Goal: Check status

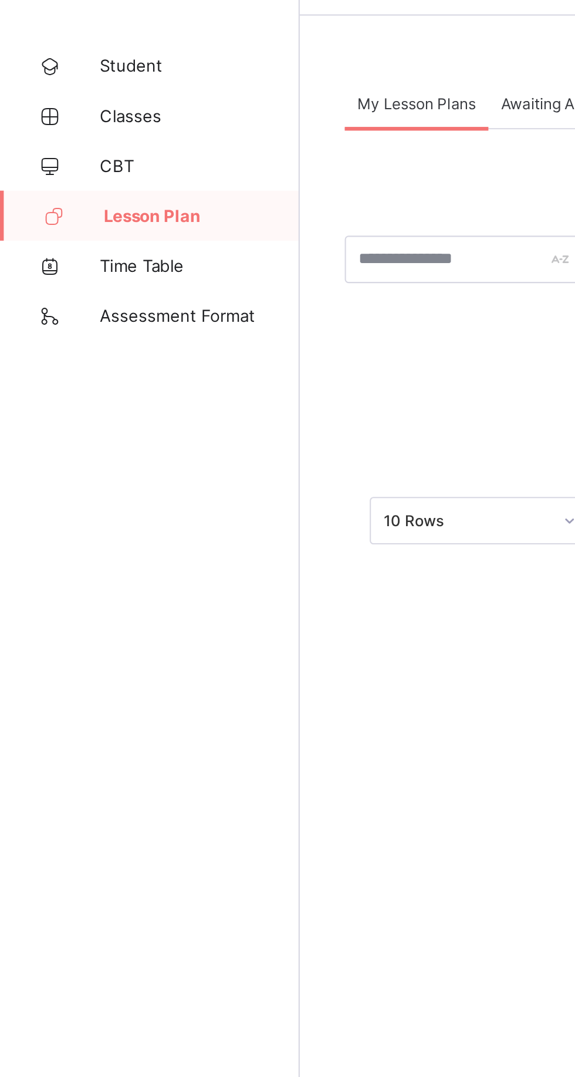
click at [83, 109] on link "CBT" at bounding box center [70, 117] width 141 height 23
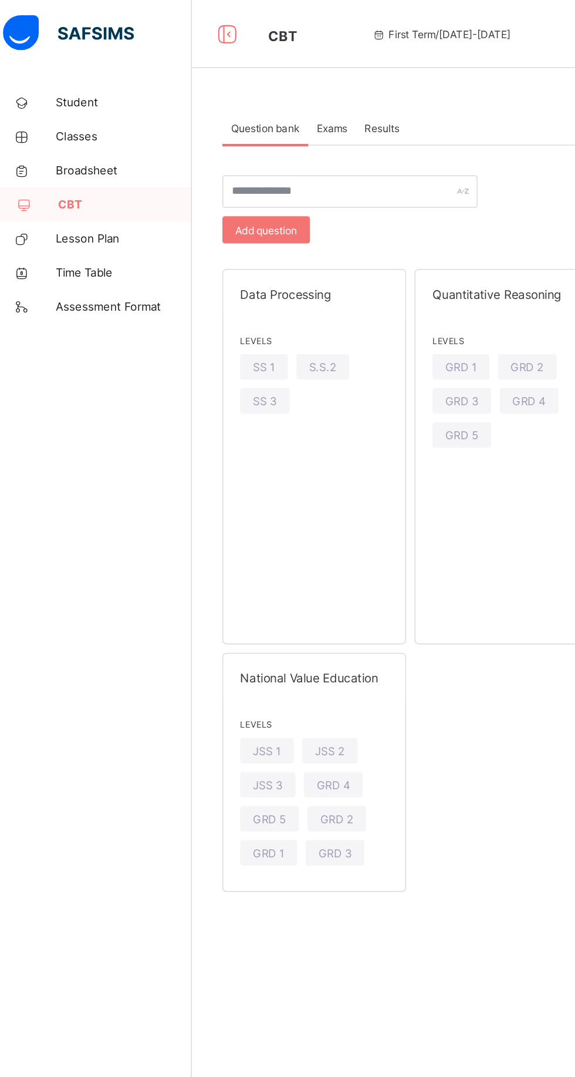
click at [183, 283] on div "SS 3" at bounding box center [191, 277] width 34 height 18
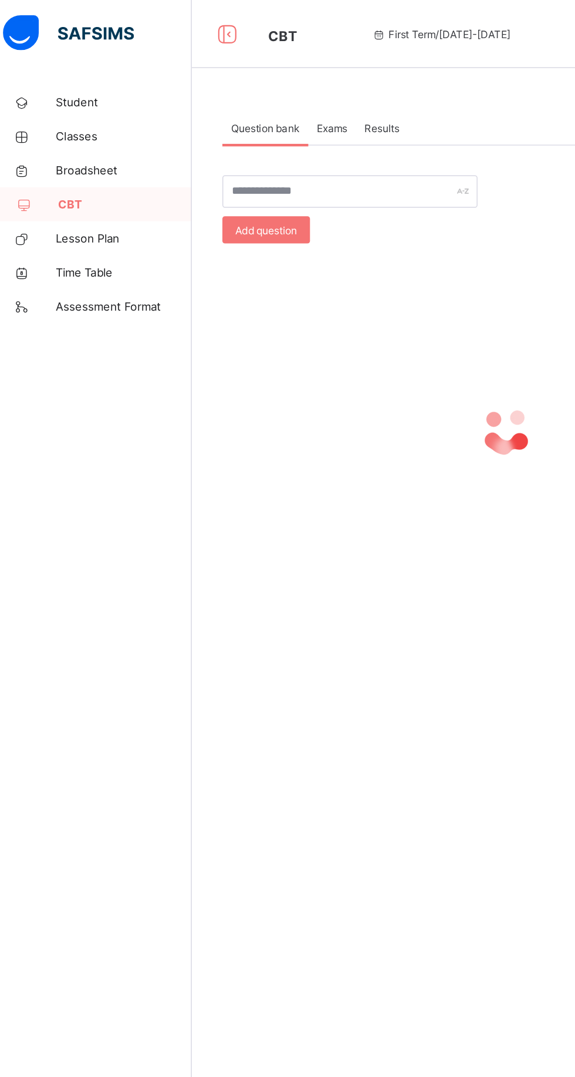
click at [271, 87] on span "Results" at bounding box center [272, 88] width 24 height 9
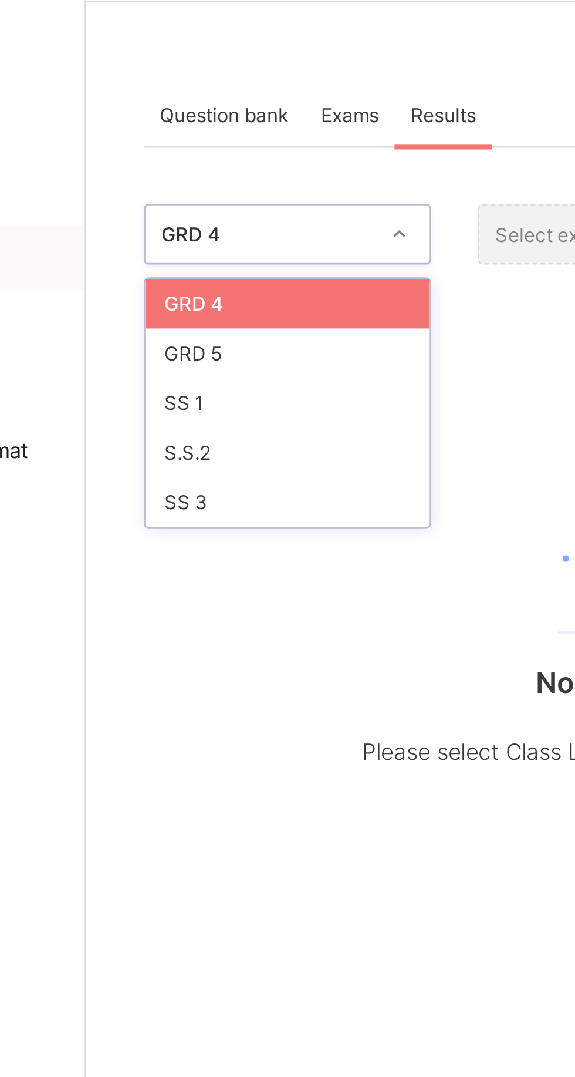
click at [195, 193] on div "SS 1" at bounding box center [215, 194] width 104 height 18
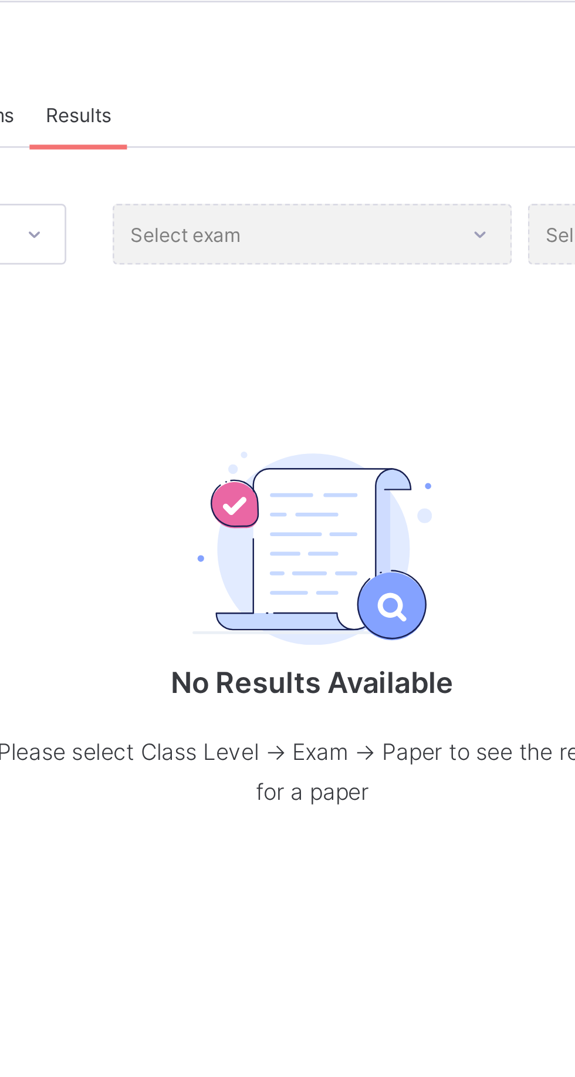
click at [411, 131] on div "Select exam" at bounding box center [358, 132] width 147 height 22
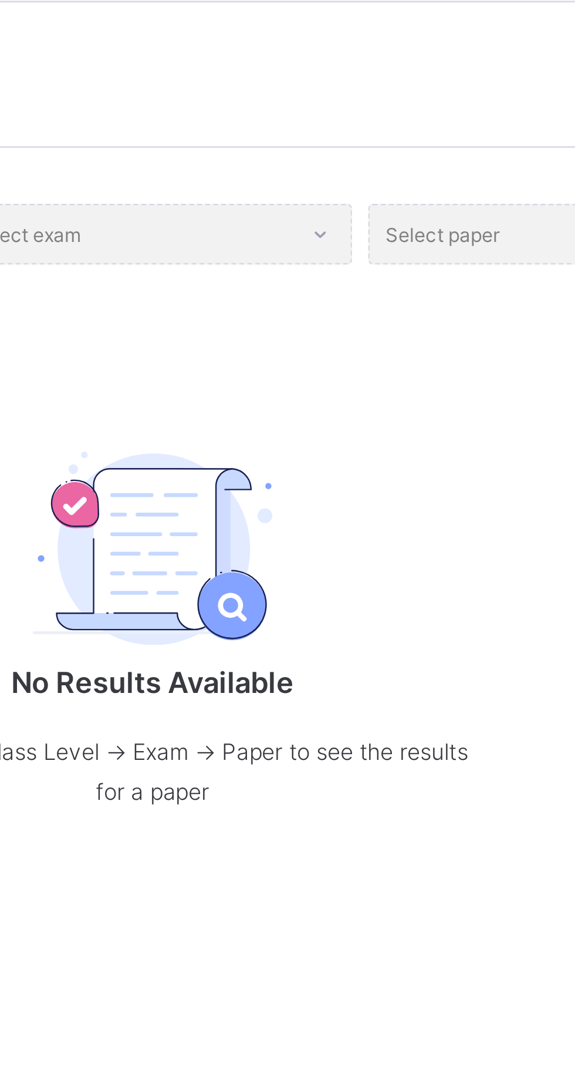
click at [414, 138] on div "Select exam" at bounding box center [358, 132] width 147 height 22
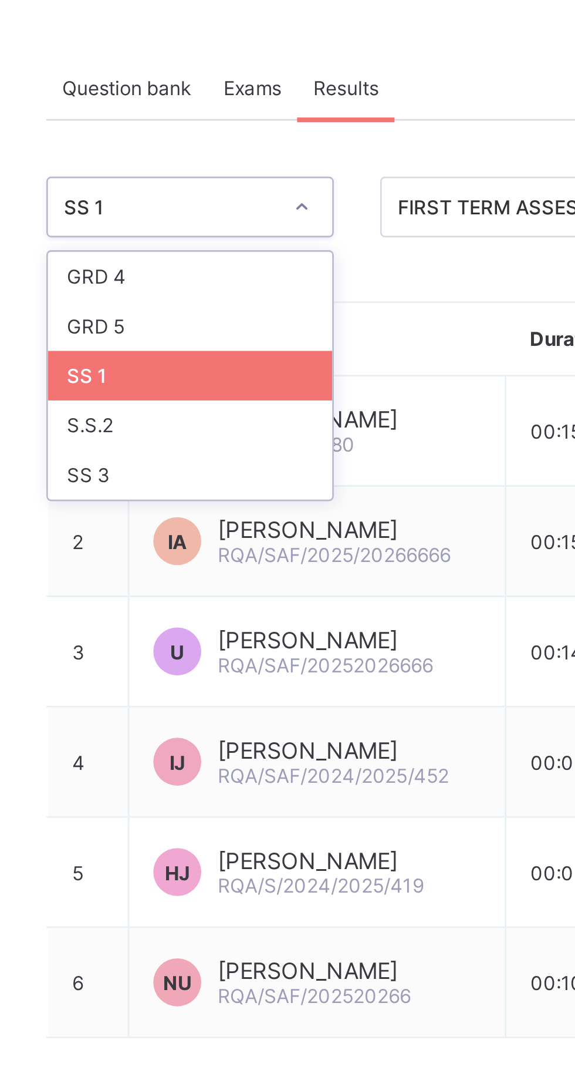
click at [224, 215] on div "S.S.2" at bounding box center [215, 212] width 104 height 18
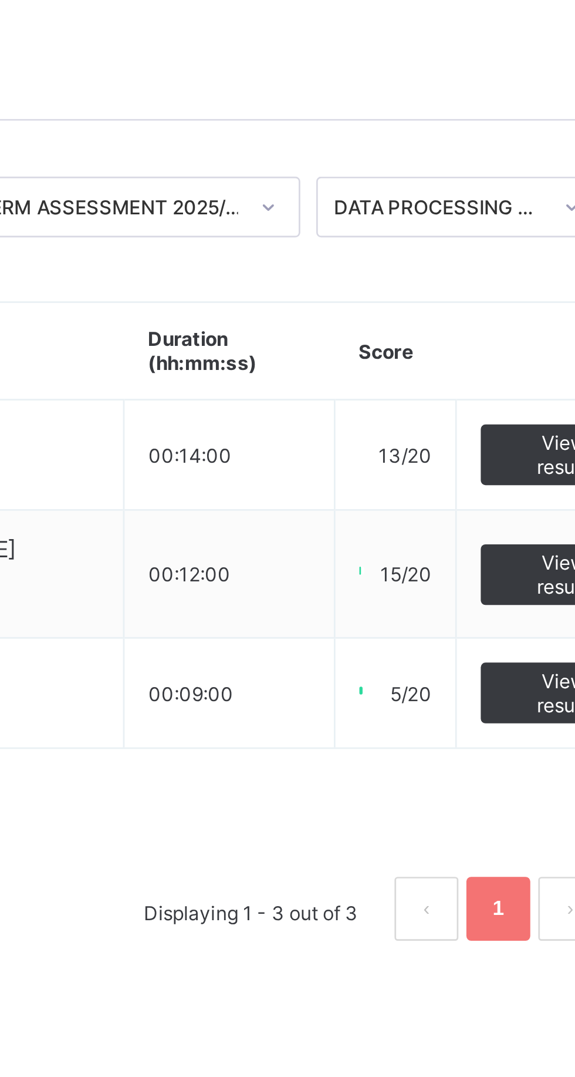
click at [457, 312] on div "5/20" at bounding box center [466, 310] width 26 height 9
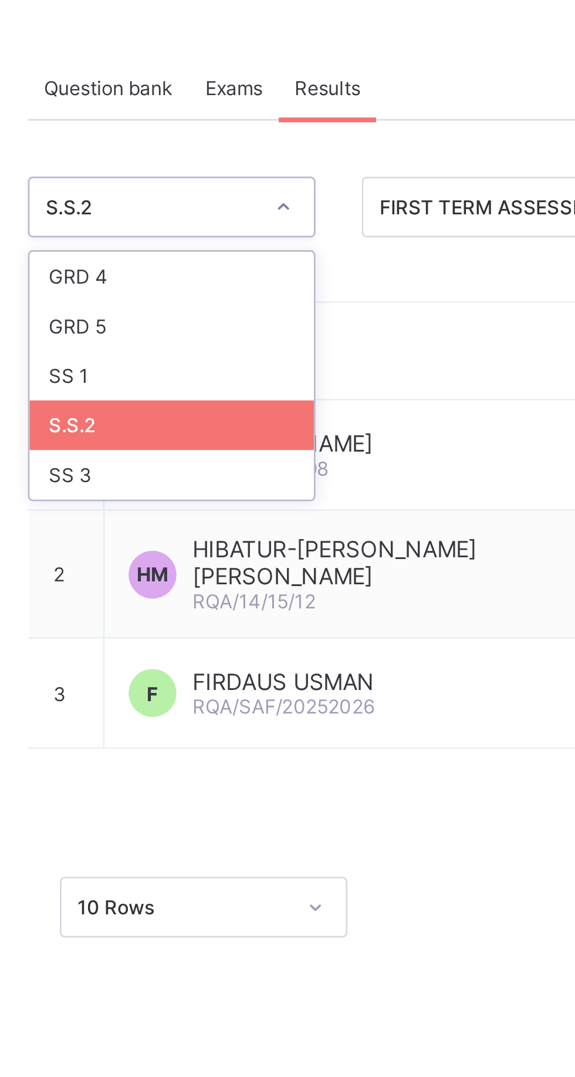
click at [328, 177] on th "Student" at bounding box center [278, 185] width 177 height 36
